Goal: Navigation & Orientation: Find specific page/section

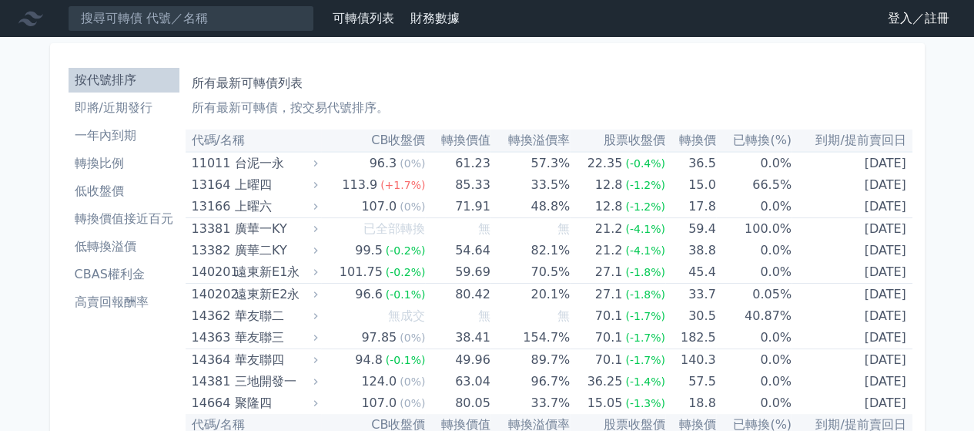
click at [911, 15] on link "登入／註冊" at bounding box center [919, 18] width 86 height 25
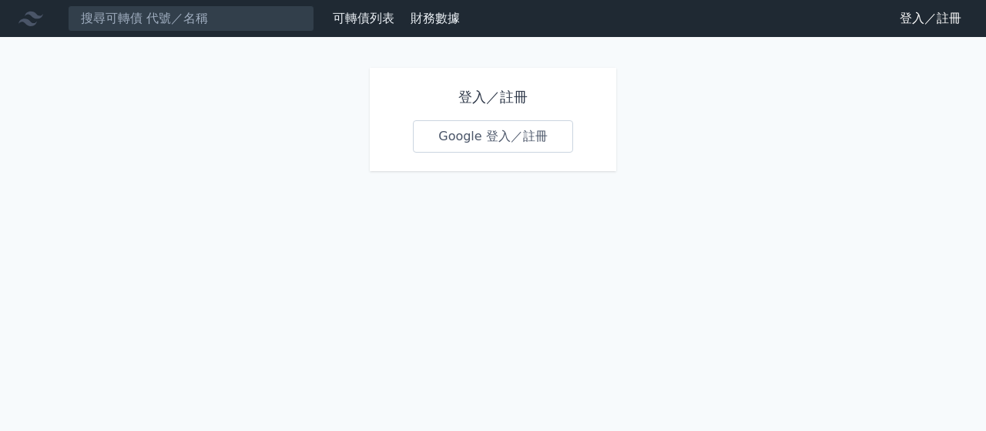
click at [468, 152] on link "Google 登入／註冊" at bounding box center [493, 136] width 160 height 32
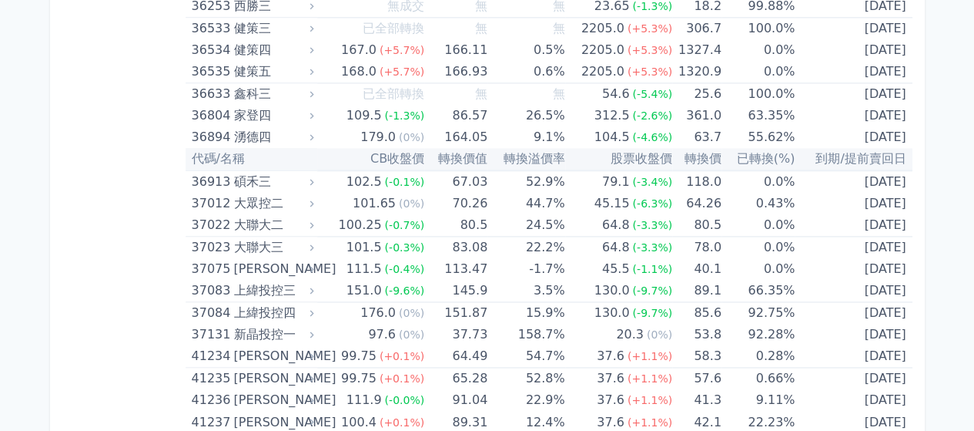
scroll to position [3953, 0]
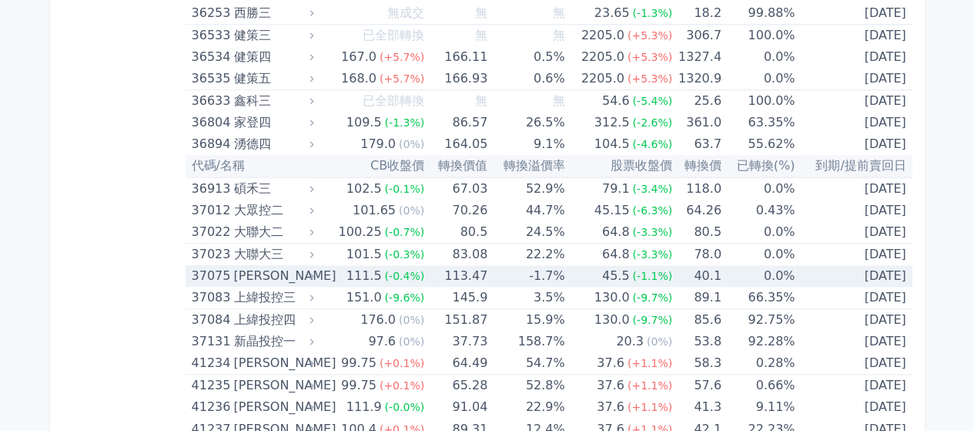
click at [292, 270] on div "[PERSON_NAME]" at bounding box center [271, 276] width 77 height 22
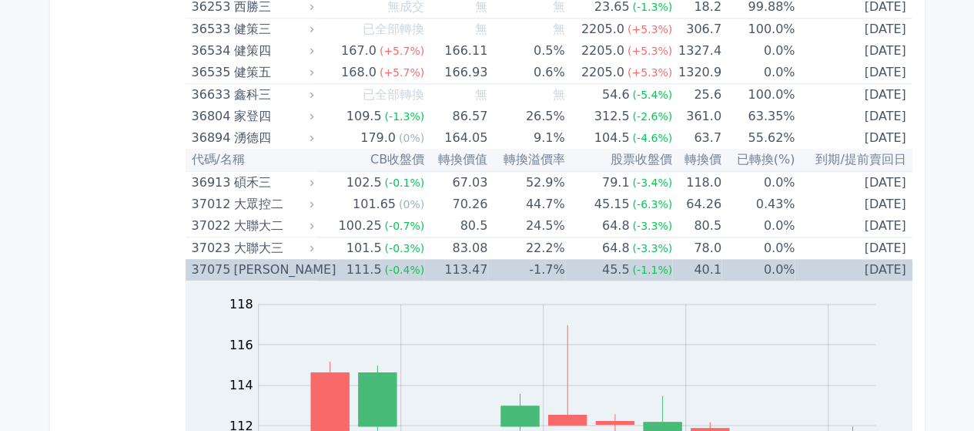
scroll to position [4313, 0]
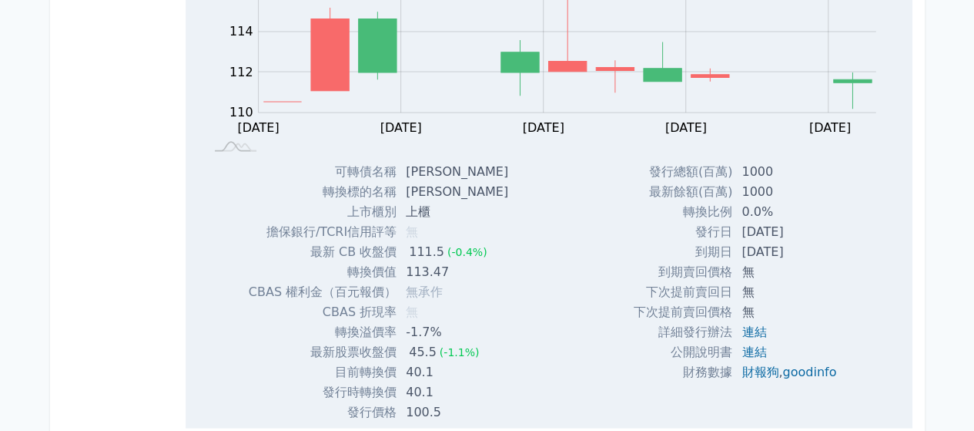
click at [311, 281] on td "CBAS 權利金（百元報價）" at bounding box center [323, 291] width 148 height 20
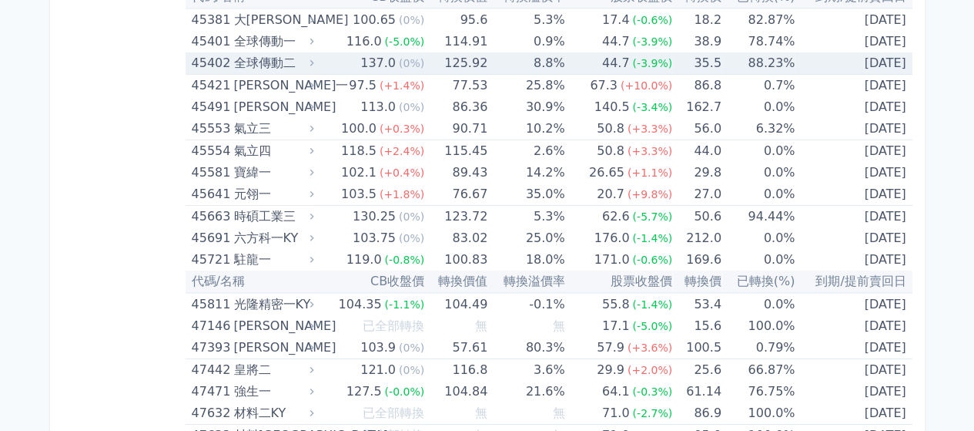
scroll to position [5199, 0]
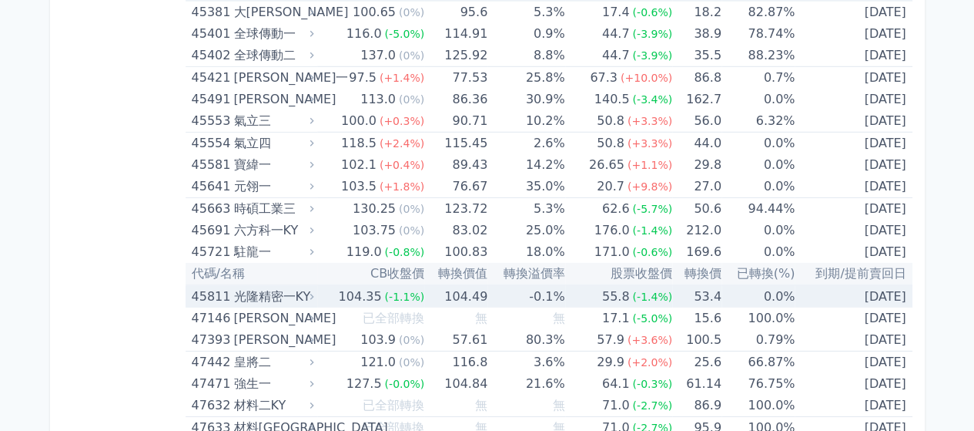
click at [285, 286] on div "光隆精密一KY" at bounding box center [271, 297] width 77 height 22
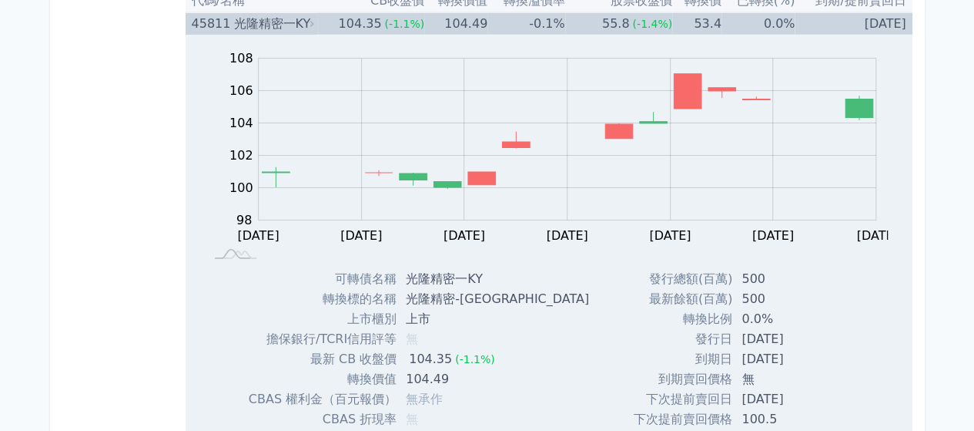
scroll to position [5626, 0]
